Goal: Task Accomplishment & Management: Use online tool/utility

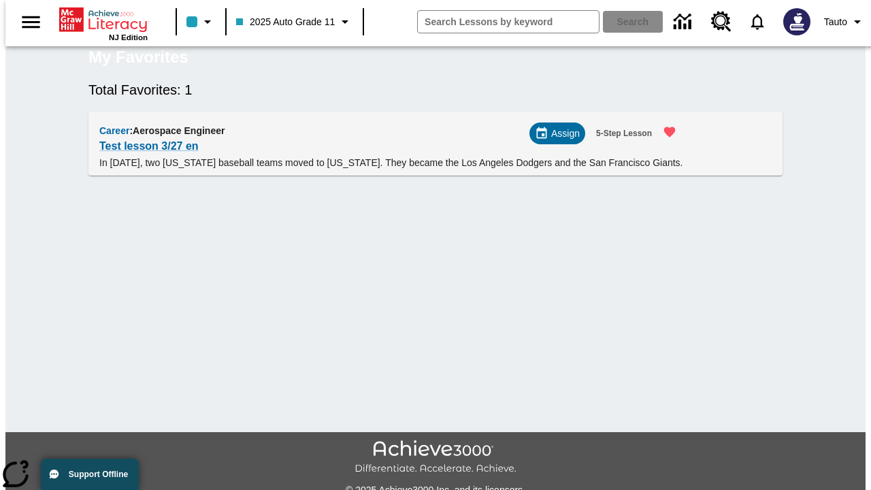
click at [563, 141] on span "Assign" at bounding box center [565, 134] width 29 height 14
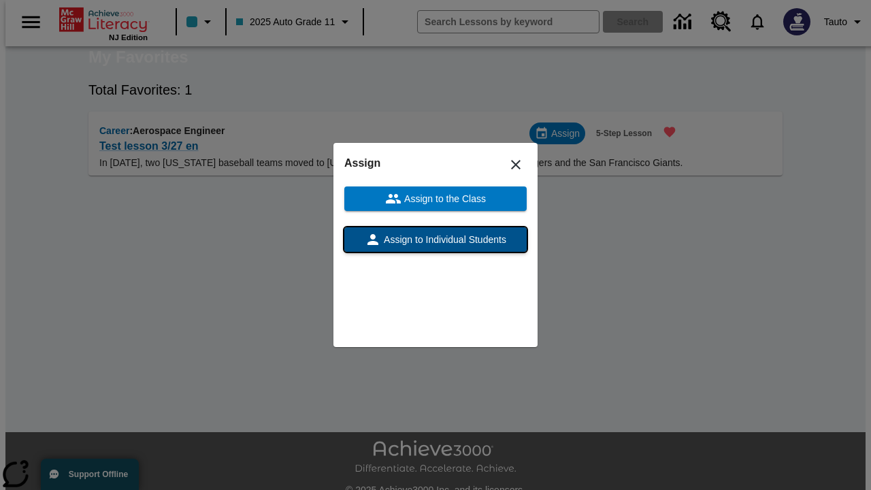
click at [435, 240] on span "Assign to Individual Students" at bounding box center [443, 240] width 125 height 14
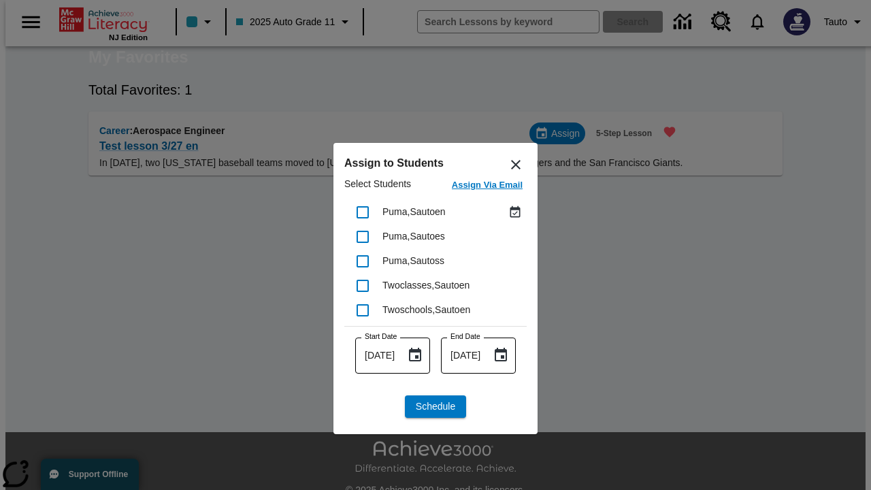
click at [363, 212] on input "checkbox" at bounding box center [362, 212] width 29 height 29
checkbox input "true"
click at [435, 406] on span "Schedule" at bounding box center [435, 406] width 39 height 14
